Goal: Check status

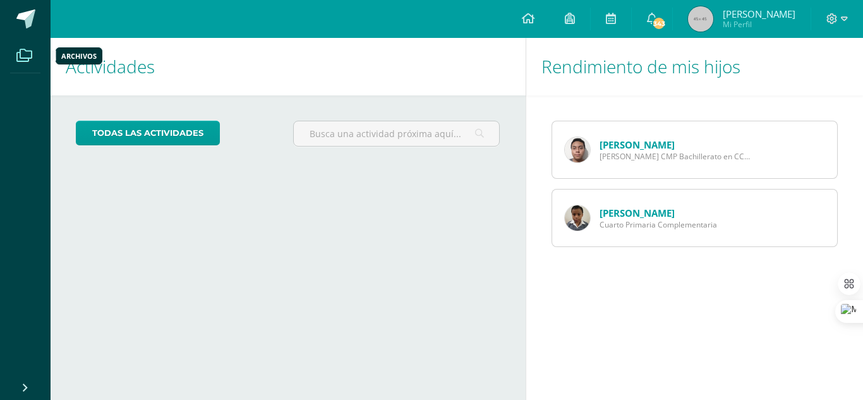
click at [19, 53] on icon at bounding box center [24, 55] width 16 height 13
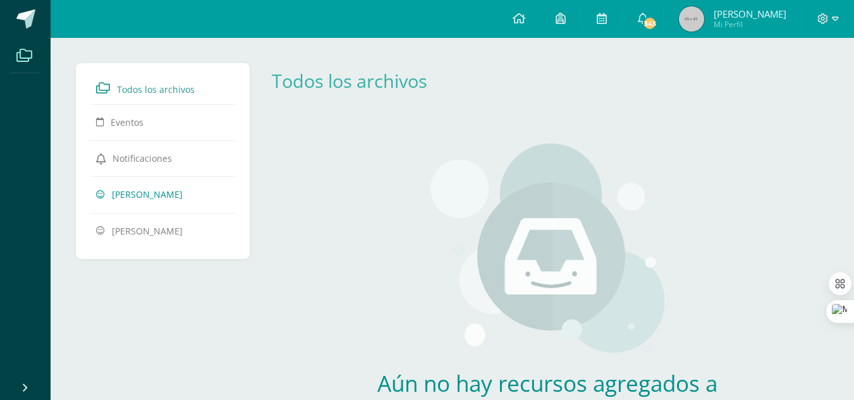
click at [129, 197] on span "[PERSON_NAME]" at bounding box center [147, 194] width 71 height 12
click at [724, 16] on span "[PERSON_NAME]" at bounding box center [750, 14] width 73 height 13
click at [153, 87] on span "Todos los archivos" at bounding box center [156, 89] width 78 height 12
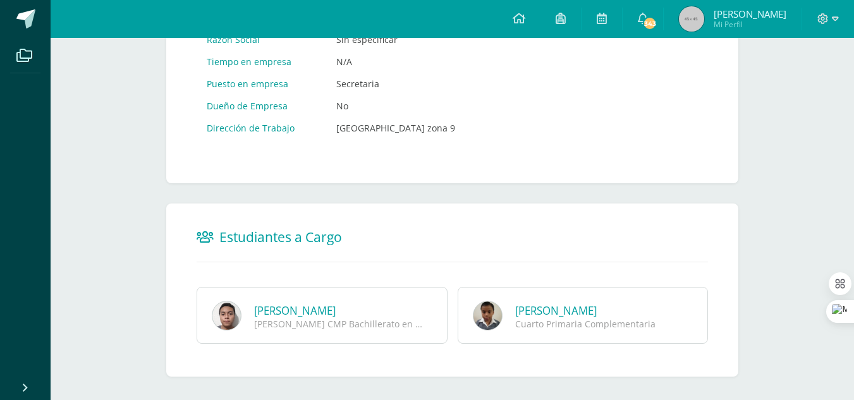
scroll to position [751, 0]
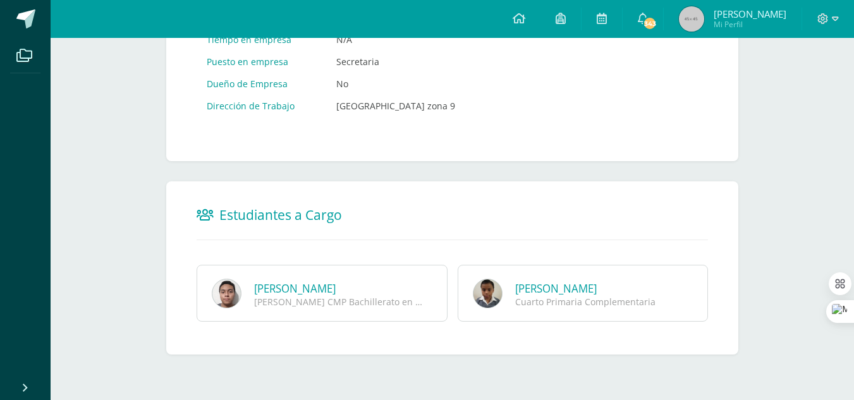
click at [327, 296] on div "[PERSON_NAME] CMP Bachillerato en CCLL con Orientación en Computación" at bounding box center [339, 302] width 171 height 12
click at [332, 288] on link "[PERSON_NAME]" at bounding box center [295, 288] width 82 height 15
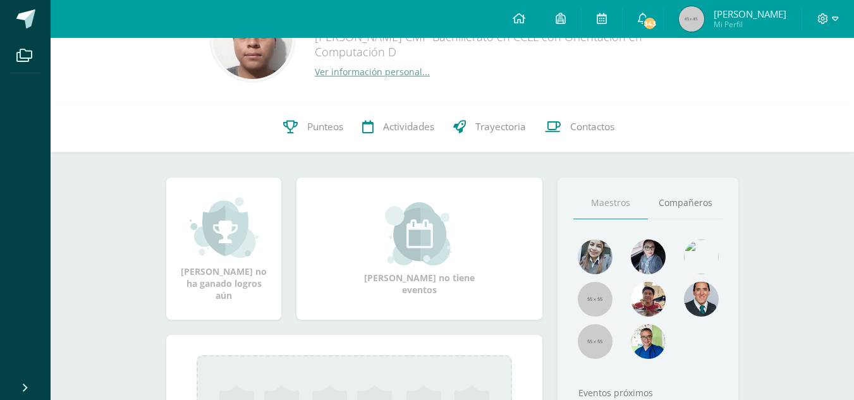
scroll to position [63, 0]
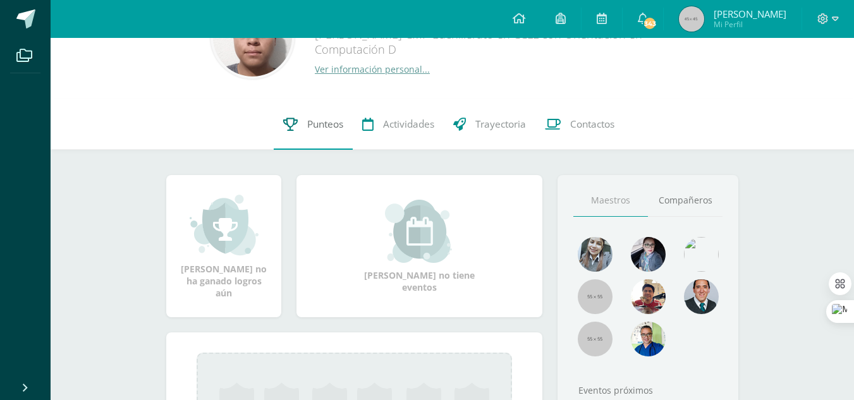
click at [326, 125] on span "Punteos" at bounding box center [325, 124] width 36 height 13
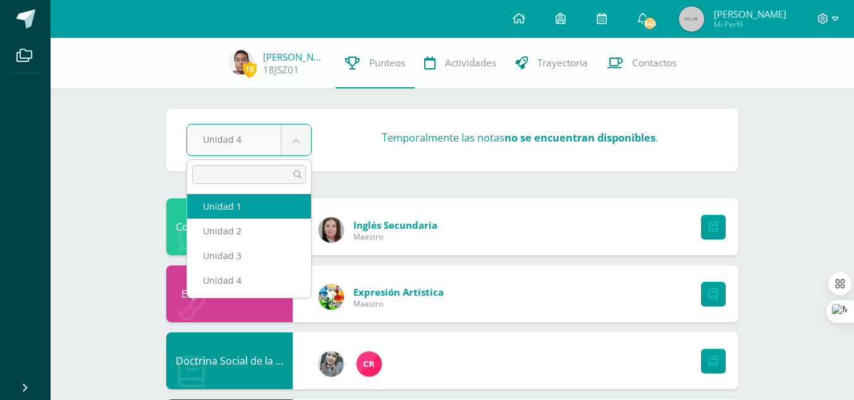
select select "Unidad 1"
